Goal: Navigation & Orientation: Find specific page/section

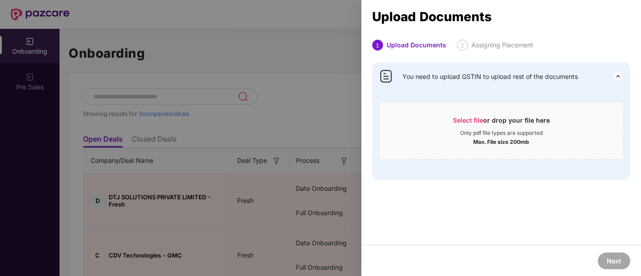
scroll to position [39, 0]
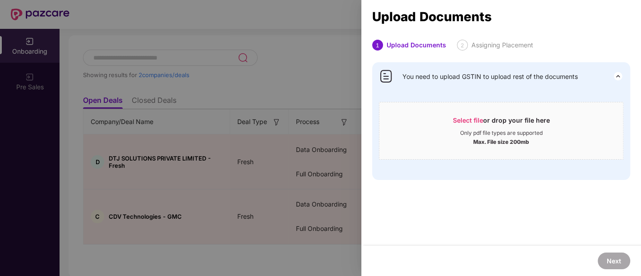
click at [241, 78] on div at bounding box center [320, 138] width 641 height 276
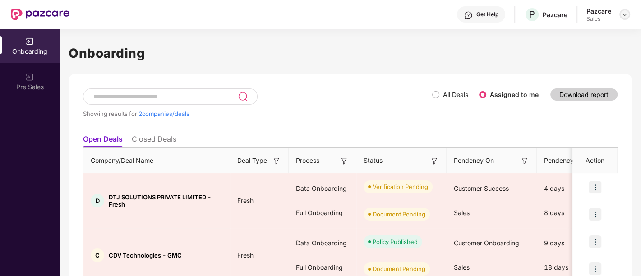
click at [624, 18] on div at bounding box center [624, 14] width 11 height 11
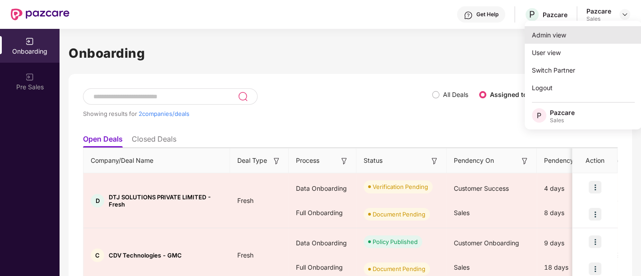
click at [567, 32] on div "Admin view" at bounding box center [582, 35] width 117 height 18
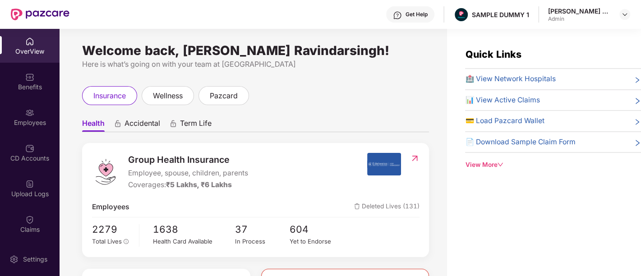
click at [538, 4] on div "Get Help SAMPLE DUMMY 1 Sethi Sukhpreet Ravindarsingh Admin" at bounding box center [349, 14] width 560 height 29
click at [624, 14] on img at bounding box center [624, 14] width 7 height 7
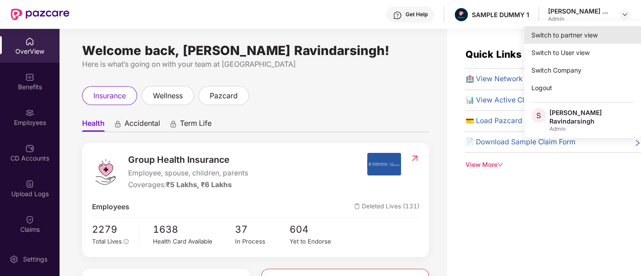
click at [582, 38] on div "Switch to partner view" at bounding box center [582, 35] width 117 height 18
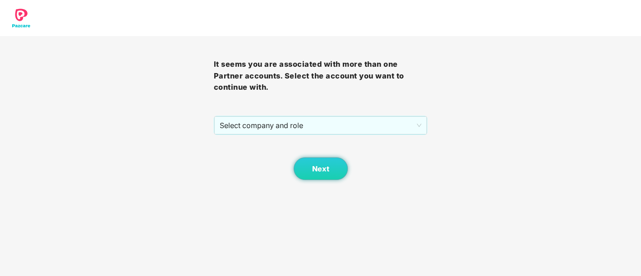
click at [363, 114] on div "It seems you are associated with more than one Partner accounts. Select the acc…" at bounding box center [321, 108] width 214 height 144
click at [353, 129] on span "Select company and role" at bounding box center [321, 125] width 202 height 17
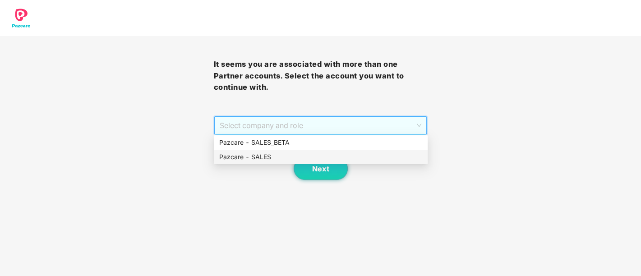
click at [279, 155] on div "Pazcare - SALES" at bounding box center [320, 157] width 203 height 10
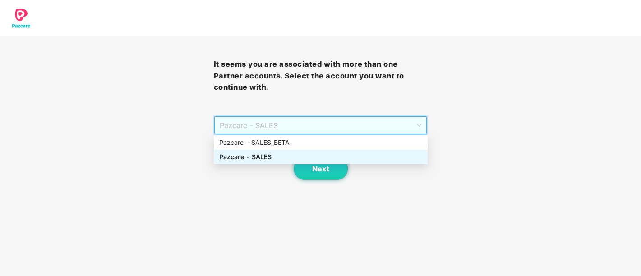
click at [290, 124] on span "Pazcare - SALES" at bounding box center [321, 125] width 202 height 17
click at [316, 169] on span "Next" at bounding box center [320, 169] width 17 height 9
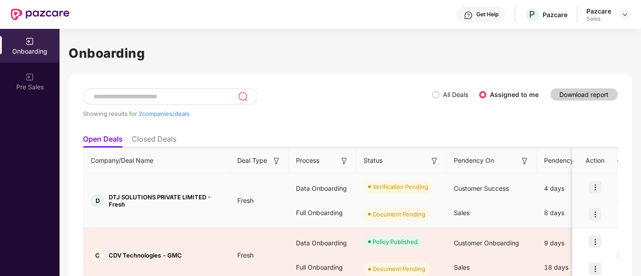
scroll to position [20, 0]
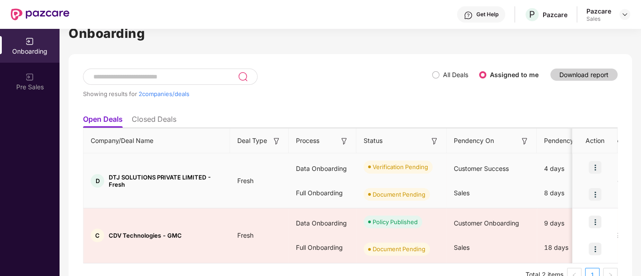
click at [364, 176] on div "Verification Pending" at bounding box center [401, 166] width 90 height 27
